Goal: Find specific page/section: Find specific page/section

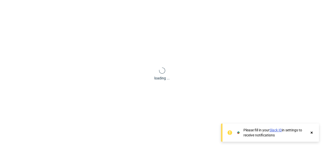
click at [312, 134] on use at bounding box center [312, 133] width 2 height 2
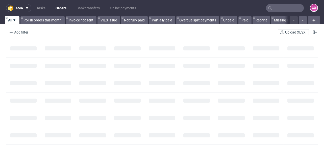
click at [89, 3] on nav "ama Tasks Orders Bank transfers Online payments GO" at bounding box center [162, 8] width 324 height 16
click at [93, 9] on link "Bank transfers" at bounding box center [88, 8] width 29 height 8
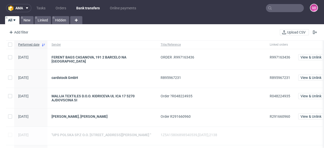
click at [280, 9] on input "text" at bounding box center [285, 8] width 38 height 8
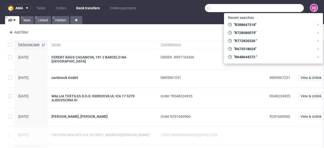
paste input "R696331703"
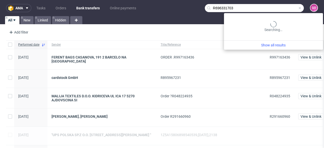
type input "R696331703"
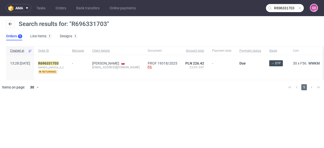
click at [62, 61] on div "R696331703 swiezo_palona_s_c returning" at bounding box center [51, 67] width 34 height 25
click at [59, 61] on mark "R696331703" at bounding box center [48, 63] width 20 height 4
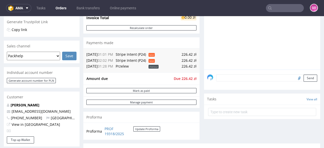
scroll to position [161, 0]
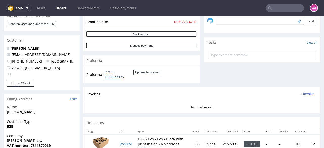
click at [113, 75] on link "PROF 19318/2025" at bounding box center [119, 75] width 29 height 10
click at [282, 10] on input "text" at bounding box center [285, 8] width 38 height 8
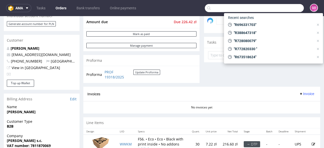
paste input "R652988504"
type input "R652988504"
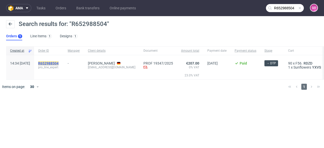
click at [59, 63] on mark "R652988504" at bounding box center [48, 63] width 20 height 4
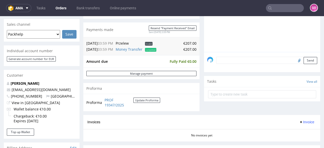
scroll to position [182, 0]
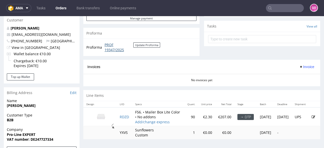
click at [109, 45] on link "PROF 19347/2025" at bounding box center [119, 47] width 29 height 10
click at [274, 12] on nav "ama Tasks Orders Bank transfers Online payments GO" at bounding box center [162, 8] width 324 height 16
click at [274, 7] on input "text" at bounding box center [285, 8] width 38 height 8
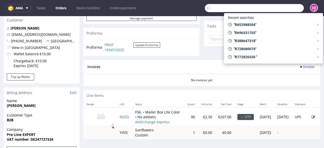
paste input "R943101910"
type input "R943101910"
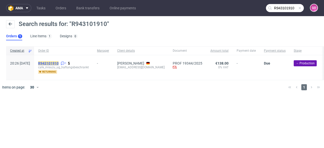
click at [59, 61] on mark "R943101910" at bounding box center [48, 63] width 20 height 4
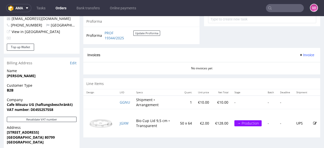
scroll to position [202, 0]
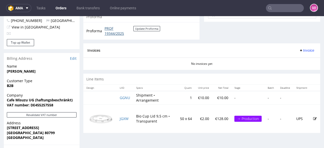
click at [107, 30] on link "PROF 19344/2025" at bounding box center [119, 31] width 29 height 10
click at [276, 9] on input "text" at bounding box center [285, 8] width 38 height 8
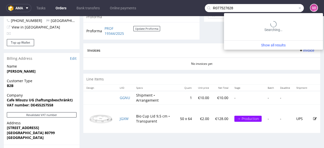
type input "R077527628"
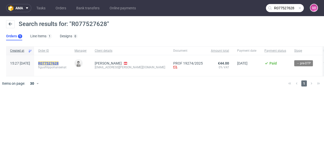
click at [59, 62] on mark "R077527628" at bounding box center [48, 63] width 20 height 4
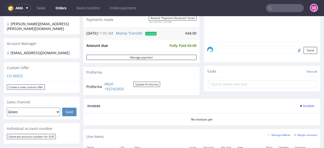
scroll to position [142, 0]
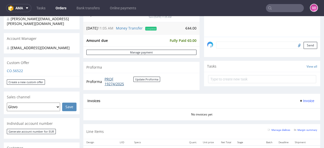
click at [108, 81] on link "PROF 19274/2025" at bounding box center [119, 82] width 29 height 10
click at [279, 9] on input "text" at bounding box center [285, 8] width 38 height 8
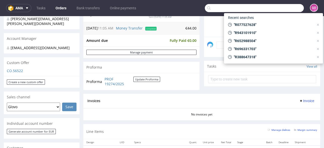
paste input "R997163436"
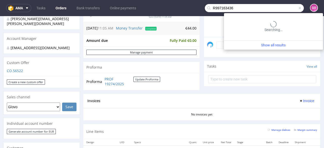
type input "R997163436"
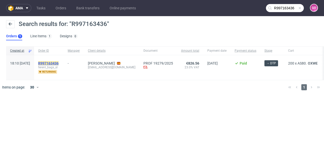
click at [59, 62] on mark "R997163436" at bounding box center [48, 63] width 20 height 4
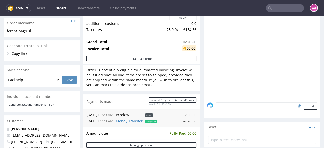
scroll to position [182, 0]
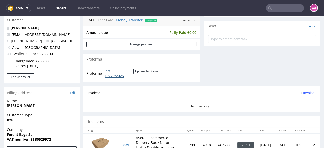
click at [111, 75] on link "PROF 19279/2025" at bounding box center [119, 74] width 29 height 10
click at [277, 9] on input "text" at bounding box center [285, 8] width 38 height 8
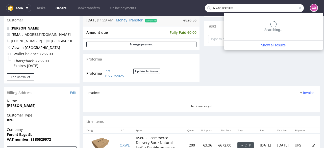
type input "R746768203"
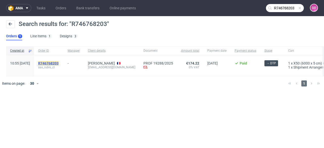
click at [60, 63] on link "R746768203" at bounding box center [48, 63] width 21 height 4
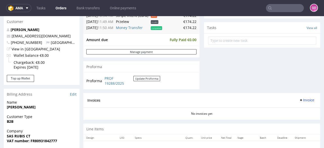
scroll to position [182, 0]
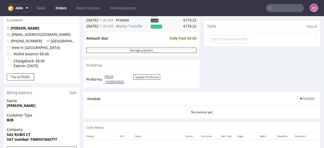
click at [111, 75] on link "PROF 19288/2025" at bounding box center [119, 80] width 29 height 10
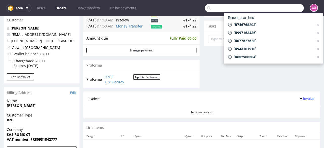
click at [284, 7] on input "text" at bounding box center [254, 8] width 99 height 8
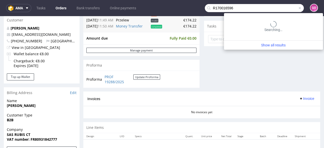
type input "R170016596"
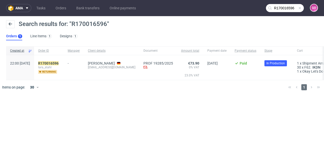
click at [62, 60] on div "R170016596 lara_stahl returning" at bounding box center [49, 67] width 30 height 25
click at [59, 62] on mark "R170016596" at bounding box center [48, 63] width 20 height 4
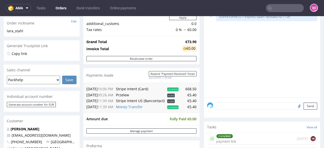
scroll to position [161, 0]
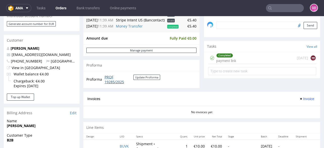
click at [109, 81] on link "PROF 19285/2025" at bounding box center [119, 80] width 29 height 10
click at [291, 8] on input "text" at bounding box center [285, 8] width 38 height 8
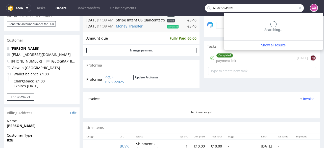
type input "R048224935"
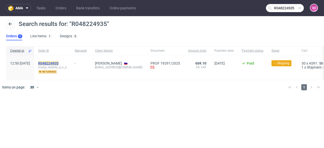
click at [59, 63] on mark "R048224935" at bounding box center [48, 63] width 20 height 4
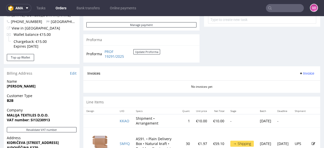
scroll to position [202, 0]
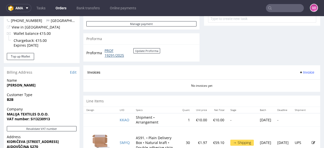
click at [111, 51] on link "PROF 19291/2025" at bounding box center [119, 53] width 29 height 10
click at [286, 12] on nav "ama Tasks Orders Bank transfers Online payments GO" at bounding box center [162, 8] width 324 height 16
click at [284, 3] on nav "ama Tasks Orders Bank transfers Online payments GO" at bounding box center [162, 8] width 324 height 16
click at [286, 9] on input "text" at bounding box center [285, 8] width 38 height 8
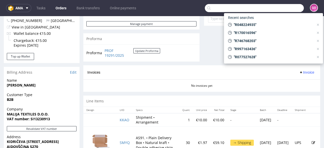
paste input "R999372442"
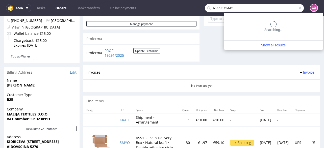
type input "R999372442"
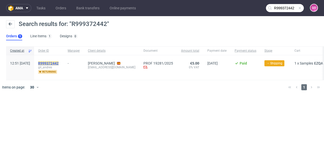
click at [59, 63] on mark "R999372442" at bounding box center [48, 63] width 20 height 4
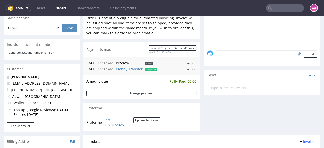
scroll to position [202, 0]
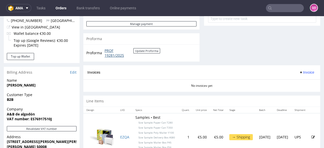
click at [108, 53] on link "PROF 19281/2025" at bounding box center [119, 53] width 29 height 10
click at [282, 11] on input "text" at bounding box center [285, 8] width 38 height 8
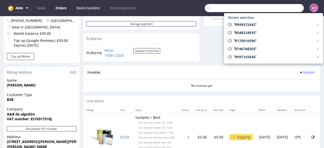
click at [82, 2] on nav "ama Tasks Orders Bank transfers Online payments GO" at bounding box center [162, 8] width 324 height 16
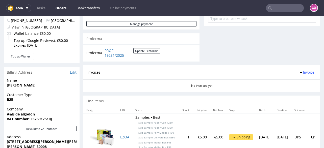
click at [83, 7] on link "Bank transfers" at bounding box center [88, 8] width 29 height 8
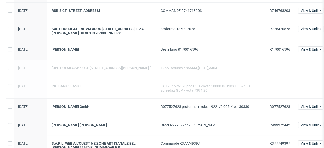
scroll to position [161, 0]
click at [280, 30] on span "R726420575" at bounding box center [280, 29] width 20 height 4
copy span "R726420575"
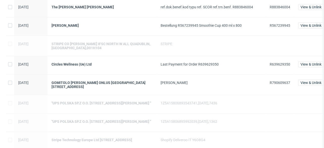
scroll to position [343, 0]
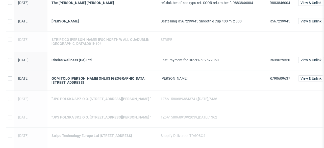
click at [274, 77] on span "R790609637" at bounding box center [280, 79] width 20 height 4
copy span "R790609637"
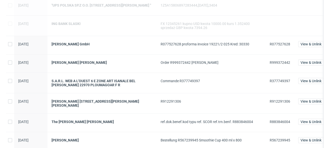
scroll to position [222, 0]
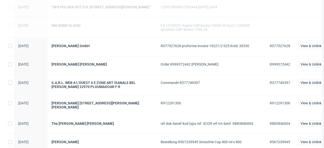
click at [274, 102] on span "R912291306" at bounding box center [280, 103] width 20 height 4
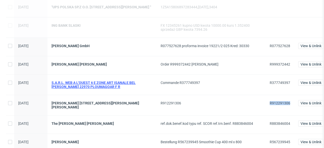
copy span "R912291306"
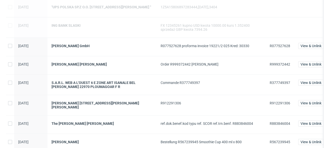
click at [87, 97] on div "[PERSON_NAME] [STREET_ADDRESS][PERSON_NAME][PERSON_NAME]" at bounding box center [102, 105] width 109 height 20
click at [88, 104] on div "[PERSON_NAME] [STREET_ADDRESS][PERSON_NAME][PERSON_NAME]" at bounding box center [102, 105] width 101 height 8
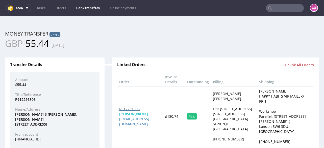
click at [135, 110] on link "R912291306" at bounding box center [129, 109] width 20 height 5
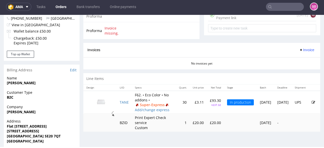
scroll to position [263, 0]
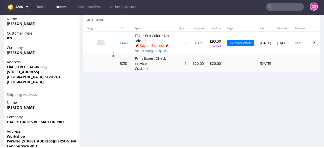
click at [21, 51] on strong "[PERSON_NAME]" at bounding box center [21, 52] width 29 height 5
copy strong "[PERSON_NAME]"
drag, startPoint x: 37, startPoint y: 78, endPoint x: 21, endPoint y: 76, distance: 15.7
click at [21, 76] on span "[GEOGRAPHIC_DATA] SE20 7QT" at bounding box center [42, 77] width 70 height 5
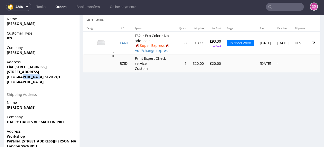
copy strong "SE20 7QT"
click at [71, 87] on div "Address [STREET_ADDRESS]" at bounding box center [42, 74] width 76 height 29
